Goal: Task Accomplishment & Management: Manage account settings

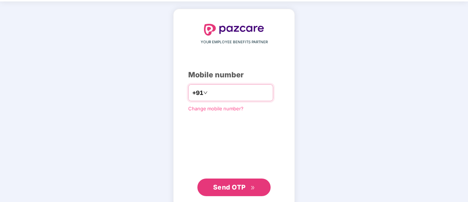
scroll to position [40, 0]
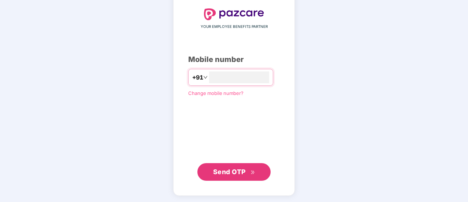
type input "**********"
click at [225, 168] on span "Send OTP" at bounding box center [229, 171] width 33 height 8
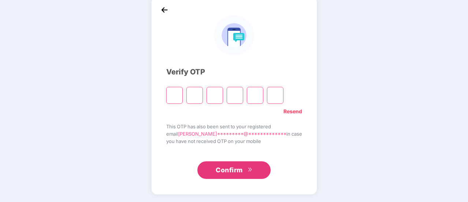
scroll to position [37, 0]
type input "*"
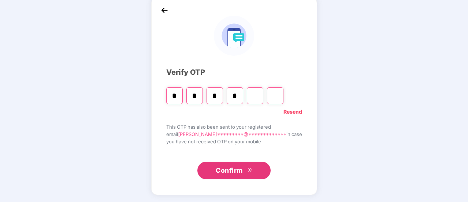
type input "*"
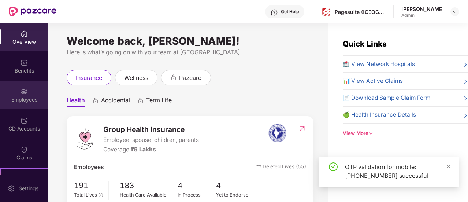
click at [28, 93] on div "Employees" at bounding box center [24, 94] width 48 height 27
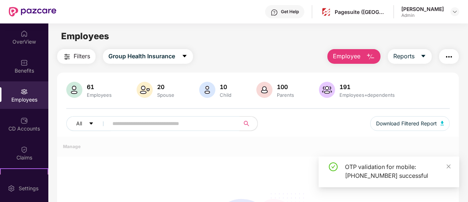
click at [28, 93] on div "Employees" at bounding box center [24, 94] width 48 height 27
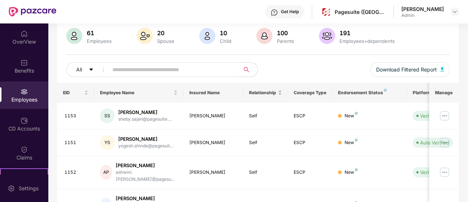
scroll to position [63, 0]
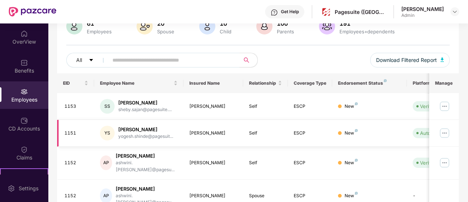
click at [442, 131] on img at bounding box center [444, 133] width 12 height 12
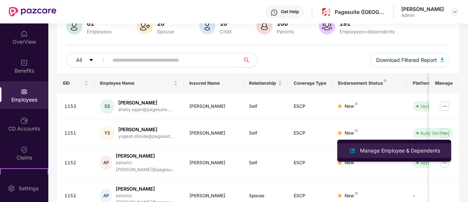
click at [391, 151] on div "Manage Employee & Dependents" at bounding box center [399, 150] width 83 height 8
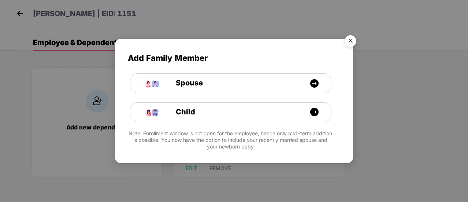
click at [350, 43] on img "Close" at bounding box center [350, 42] width 20 height 20
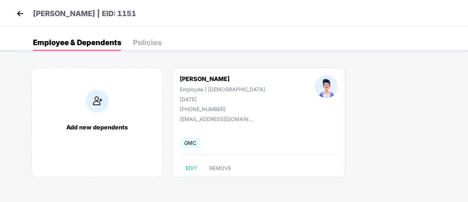
click at [21, 14] on img at bounding box center [20, 13] width 11 height 11
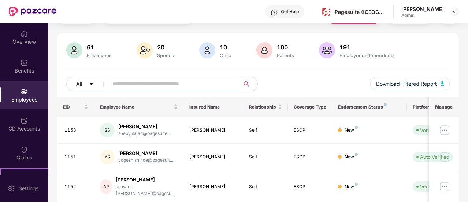
scroll to position [41, 0]
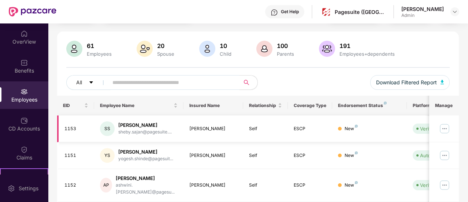
click at [214, 128] on div "[PERSON_NAME]" at bounding box center [213, 128] width 48 height 7
click at [448, 126] on img at bounding box center [444, 129] width 12 height 12
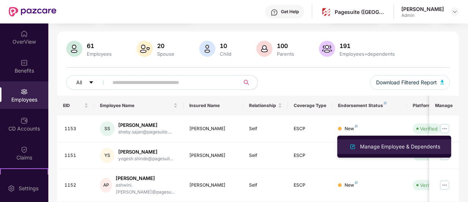
click at [389, 150] on div "Manage Employee & Dependents" at bounding box center [399, 146] width 83 height 8
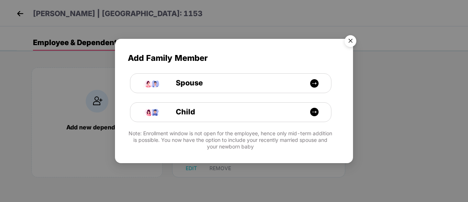
click at [352, 40] on img "Close" at bounding box center [350, 42] width 20 height 20
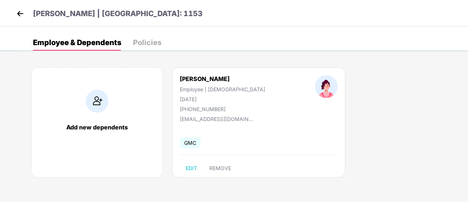
click at [108, 107] on img at bounding box center [97, 101] width 23 height 23
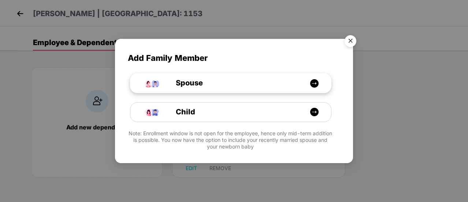
click at [198, 77] on span "Spouse" at bounding box center [181, 82] width 44 height 11
select select "****"
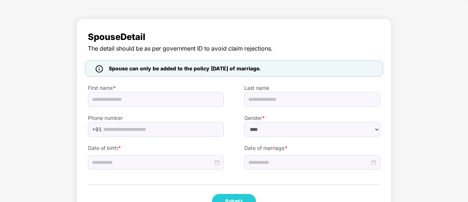
scroll to position [30, 0]
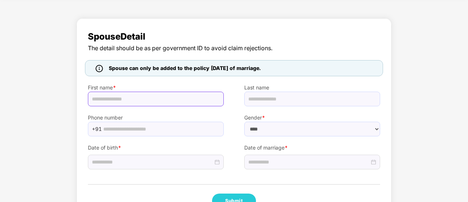
click at [123, 101] on input "text" at bounding box center [156, 98] width 136 height 15
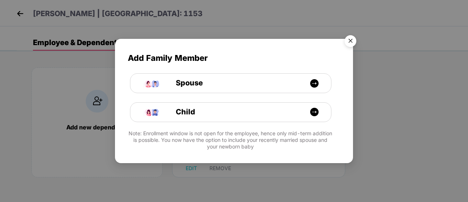
click at [349, 34] on img "Close" at bounding box center [350, 42] width 20 height 20
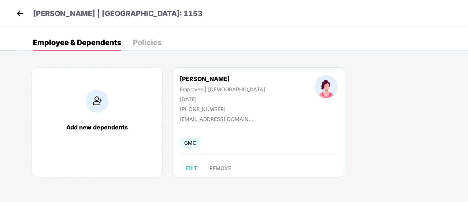
click at [85, 109] on div "Add new dependents" at bounding box center [96, 122] width 131 height 110
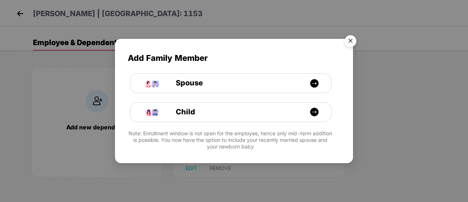
click at [347, 45] on img "Close" at bounding box center [350, 42] width 20 height 20
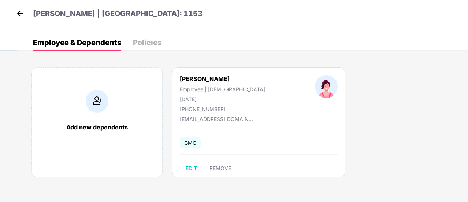
click at [23, 13] on img at bounding box center [20, 13] width 11 height 11
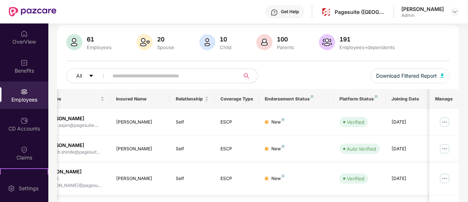
scroll to position [46, 0]
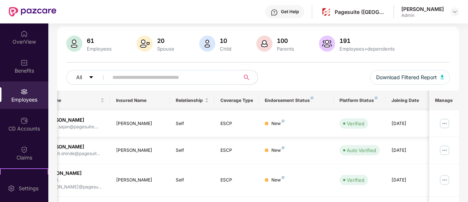
click at [445, 119] on img at bounding box center [444, 123] width 12 height 12
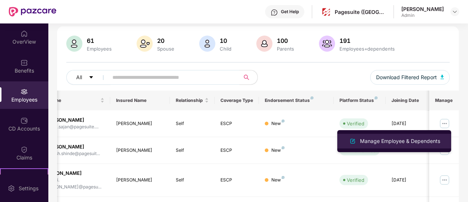
click at [398, 142] on div "Manage Employee & Dependents" at bounding box center [399, 141] width 83 height 8
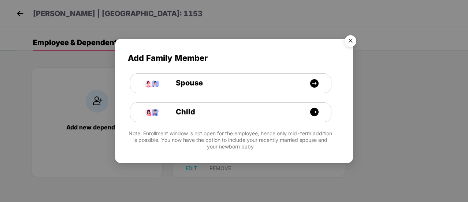
click at [352, 44] on img "Close" at bounding box center [350, 42] width 20 height 20
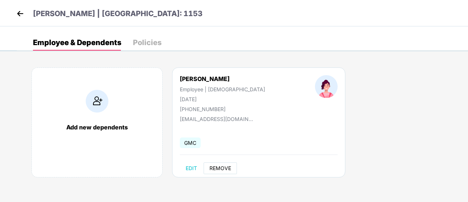
click at [223, 168] on span "REMOVE" at bounding box center [220, 168] width 22 height 6
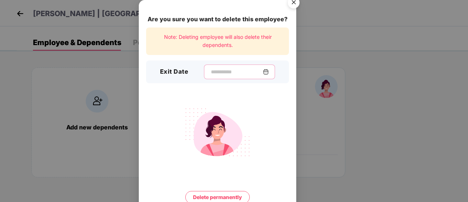
click at [211, 72] on input at bounding box center [236, 72] width 53 height 8
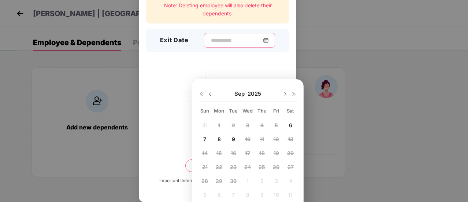
scroll to position [19, 0]
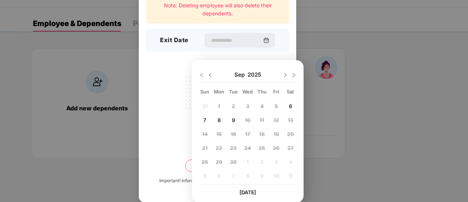
click at [287, 106] on div "6" at bounding box center [290, 105] width 11 height 11
type input "**********"
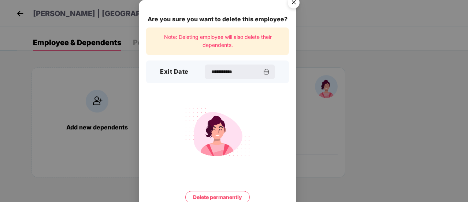
scroll to position [1, 0]
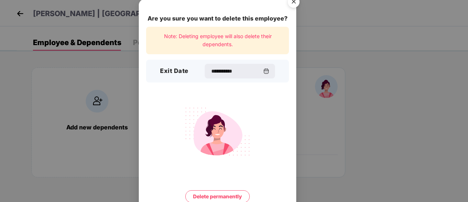
click at [295, 2] on img "Close" at bounding box center [293, 3] width 20 height 20
